Goal: Task Accomplishment & Management: Manage account settings

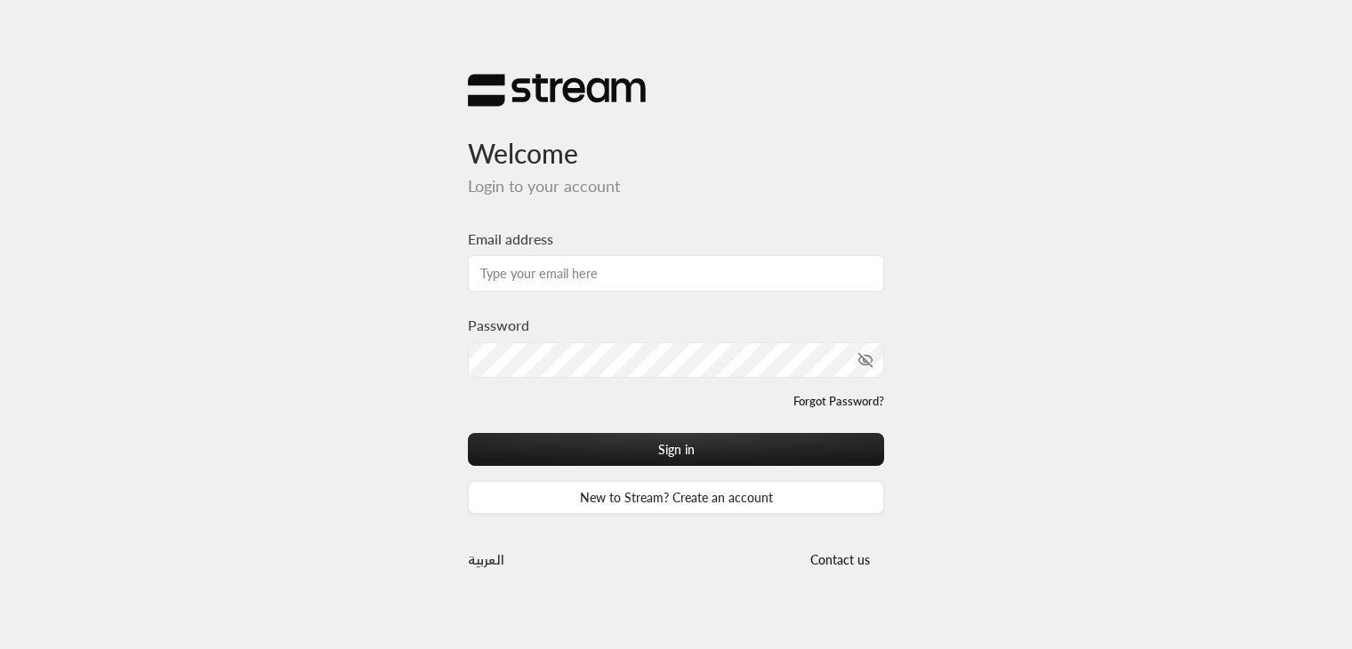
scroll to position [17, 0]
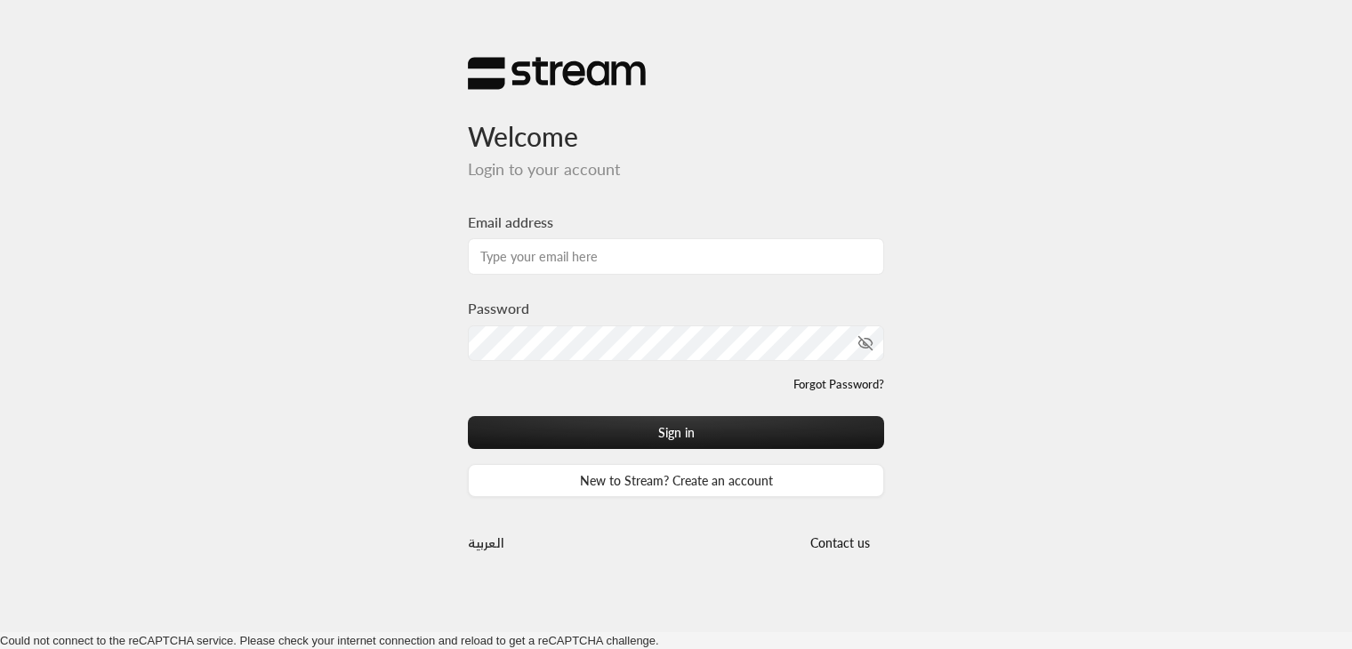
click at [484, 303] on label "Password" at bounding box center [498, 308] width 61 height 21
click at [537, 257] on input "Email address" at bounding box center [676, 256] width 416 height 36
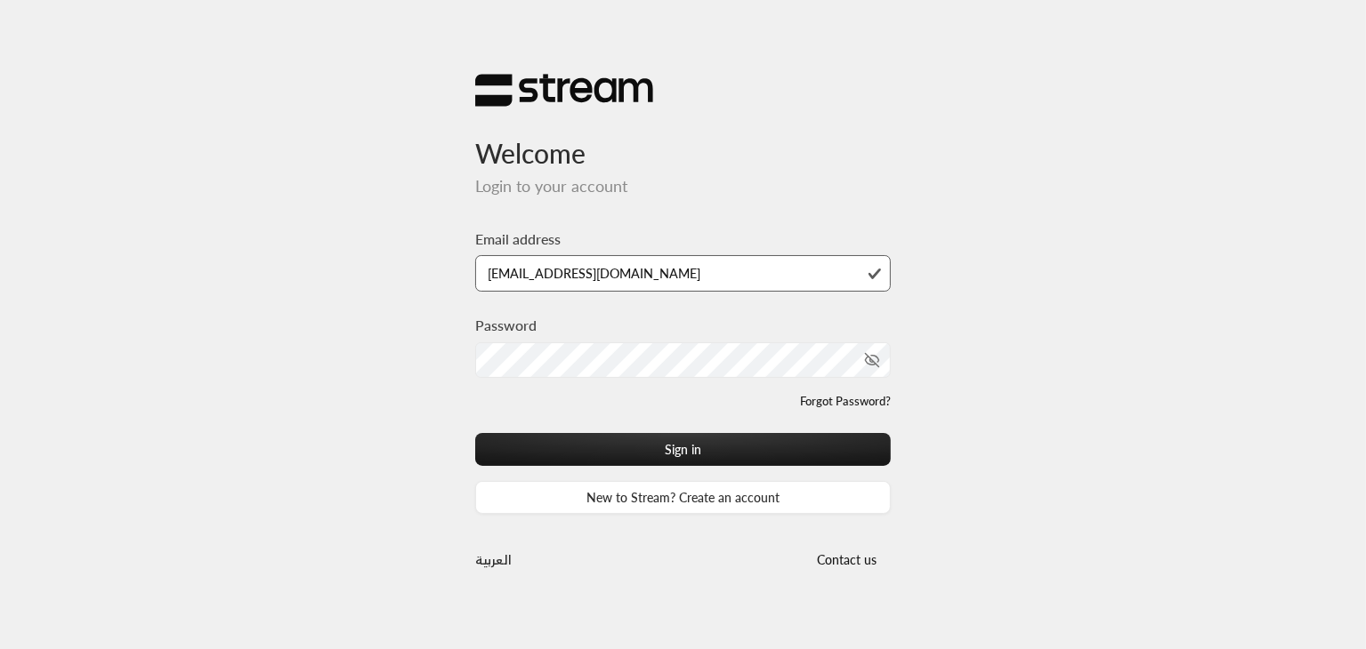
type input "[EMAIL_ADDRESS][DOMAIN_NAME]"
click at [475, 433] on button "Sign in" at bounding box center [683, 449] width 416 height 33
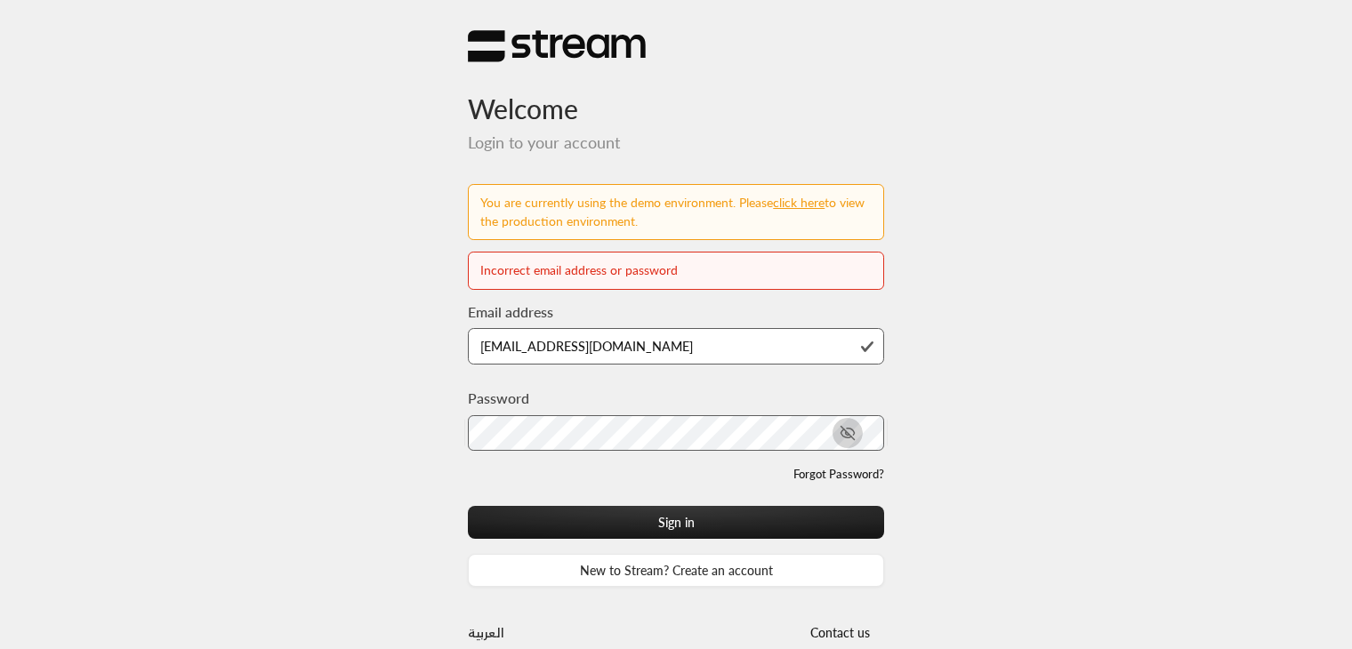
click at [851, 437] on icon "toggle password visibility" at bounding box center [848, 433] width 16 height 16
click at [553, 352] on input "technology+v2@streampay.sa" at bounding box center [676, 346] width 416 height 36
click at [701, 353] on input "technology+v2@streampay.sa" at bounding box center [676, 346] width 416 height 36
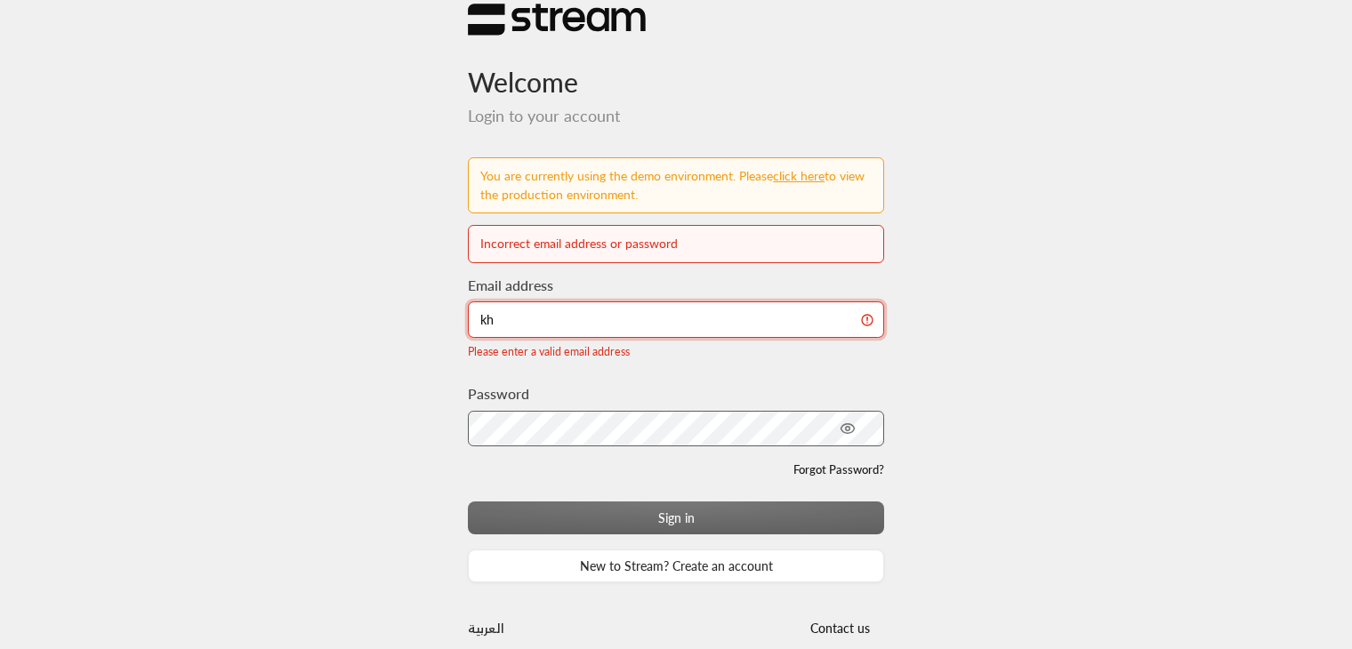
type input "khalid@streampay.sa"
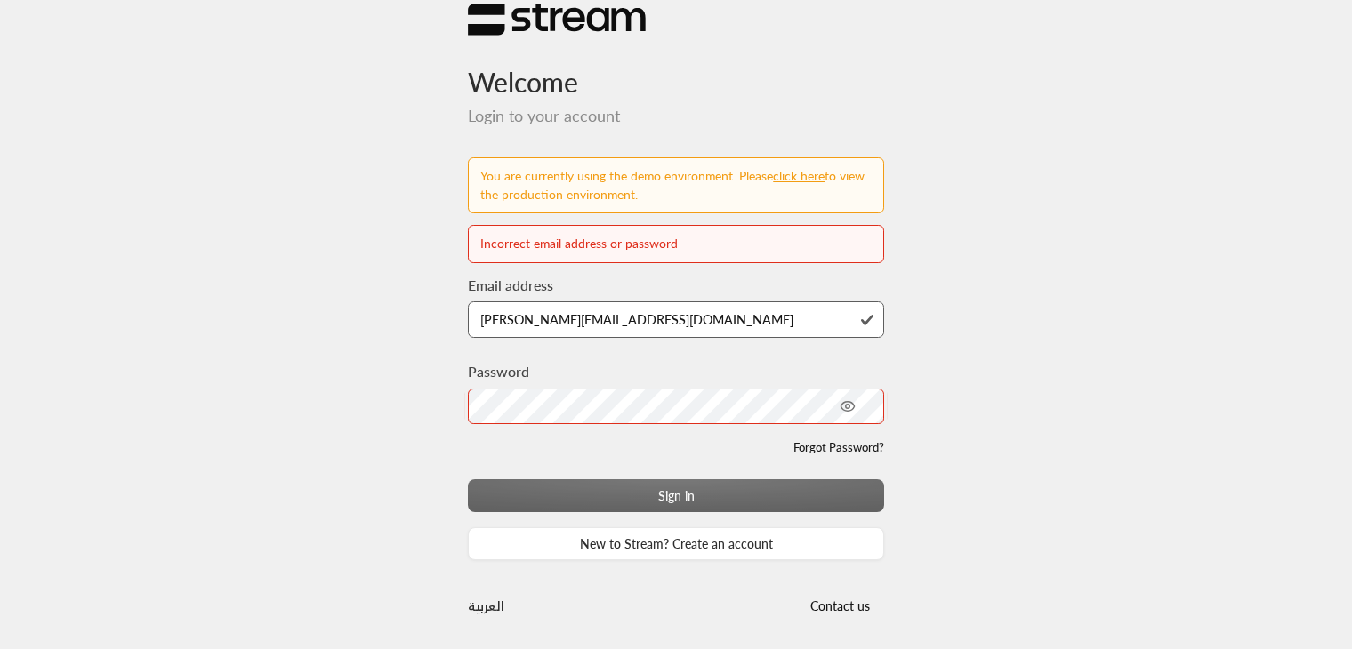
click at [516, 441] on div "Forgot Password?" at bounding box center [676, 449] width 416 height 18
click at [559, 314] on input "khalid@streampay.sa" at bounding box center [676, 320] width 416 height 36
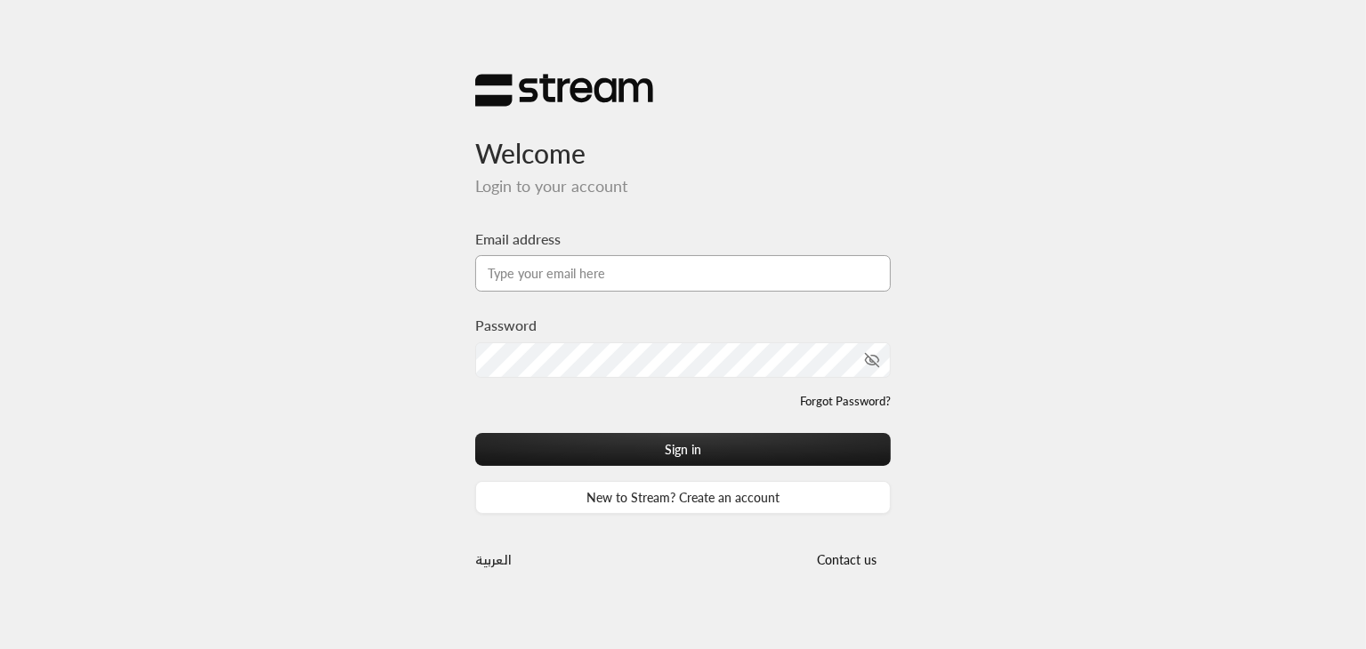
click at [581, 260] on input "Email address" at bounding box center [683, 273] width 416 height 36
type input "[PERSON_NAME][EMAIL_ADDRESS][DOMAIN_NAME]"
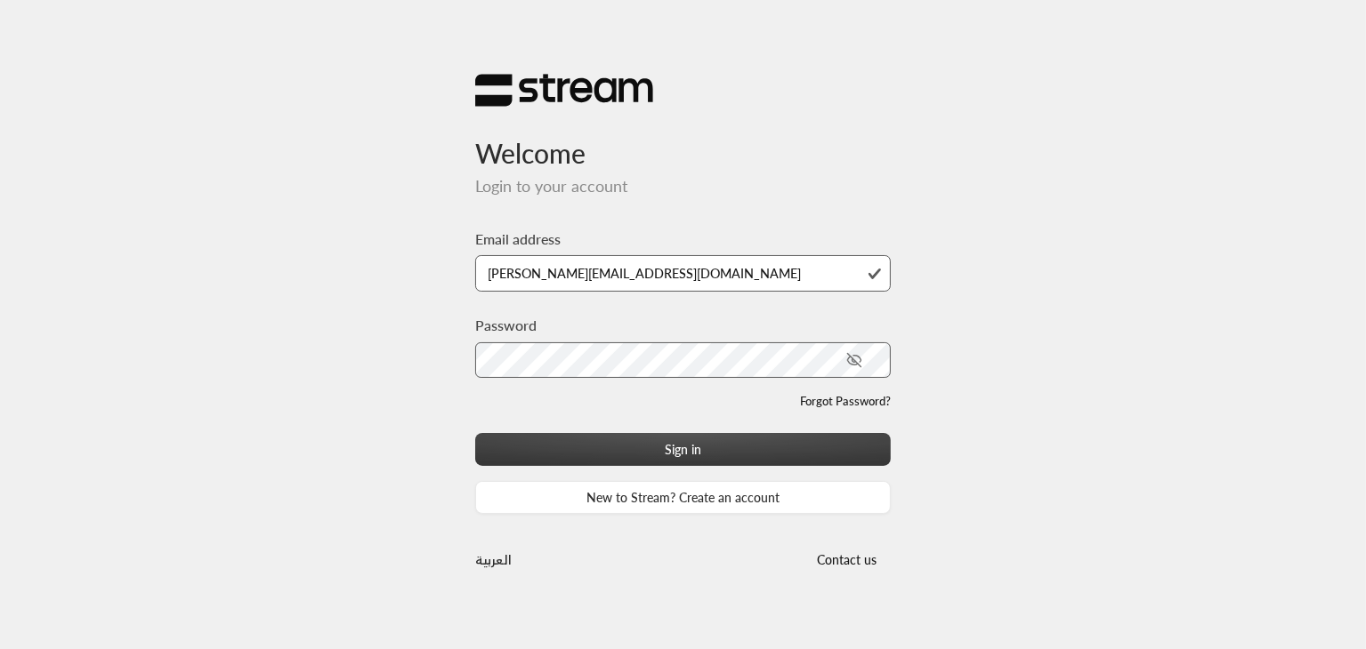
click at [795, 451] on button "Sign in" at bounding box center [683, 449] width 416 height 33
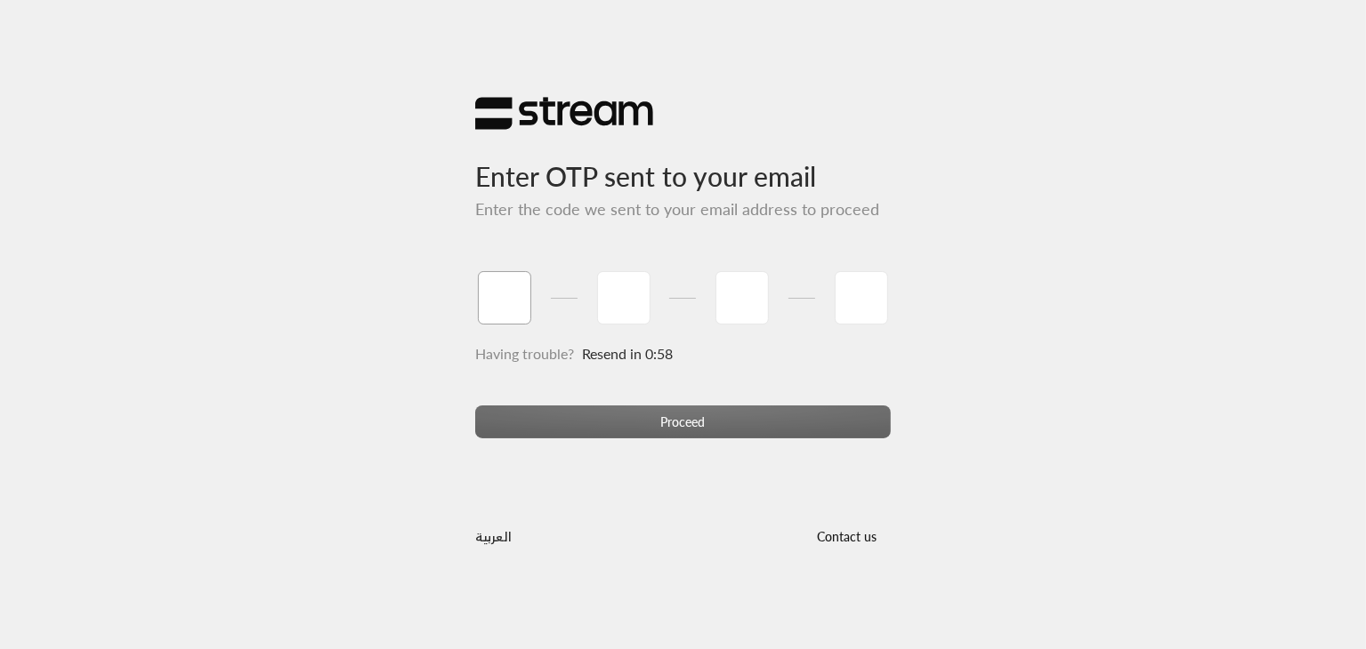
type input "1"
type input "2"
type input "3"
type input "4"
